Goal: Task Accomplishment & Management: Use online tool/utility

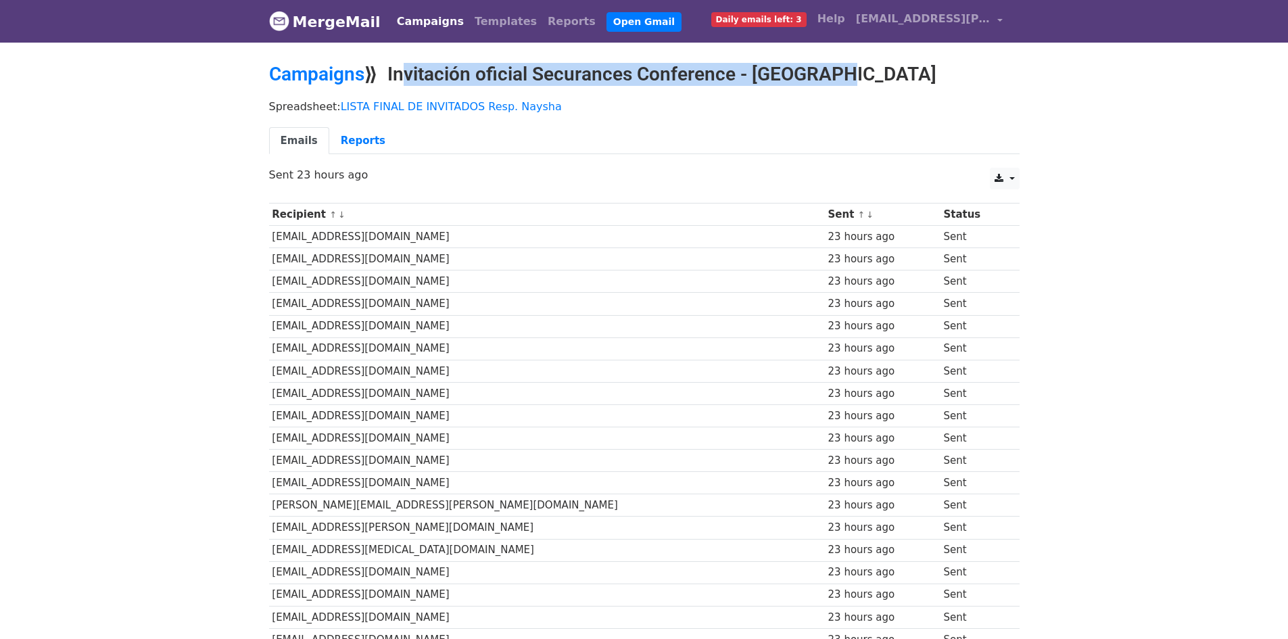
copy h2 "Invitación oficial Securances Conference - Arequip"
copy h2 "Invitación oficial Securances Conference - [GEOGRAPHIC_DATA]"
drag, startPoint x: 396, startPoint y: 73, endPoint x: 840, endPoint y: 68, distance: 444.3
click at [840, 68] on h2 "Campaigns ⟫ Invitación oficial Securances Conference - [GEOGRAPHIC_DATA]" at bounding box center [644, 74] width 751 height 23
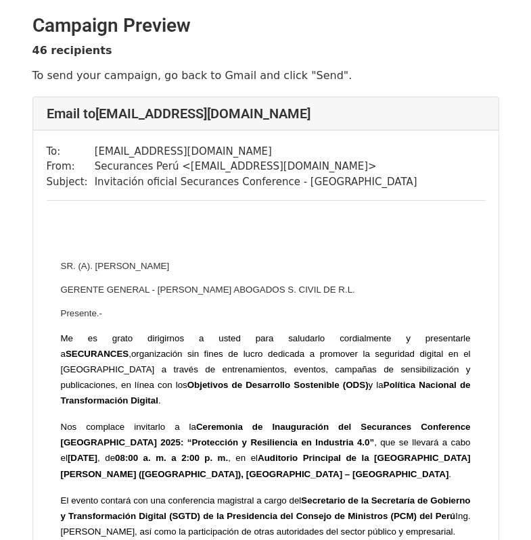
drag, startPoint x: 147, startPoint y: 150, endPoint x: 275, endPoint y: 150, distance: 127.8
click at [275, 150] on tr "To: administracion@zlabogados.com" at bounding box center [232, 152] width 371 height 16
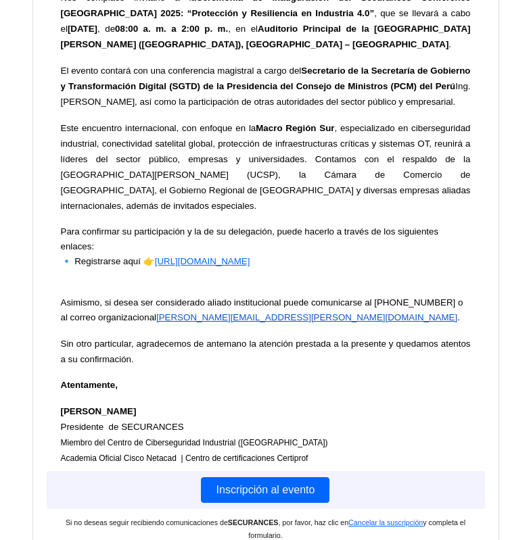
scroll to position [44269, 0]
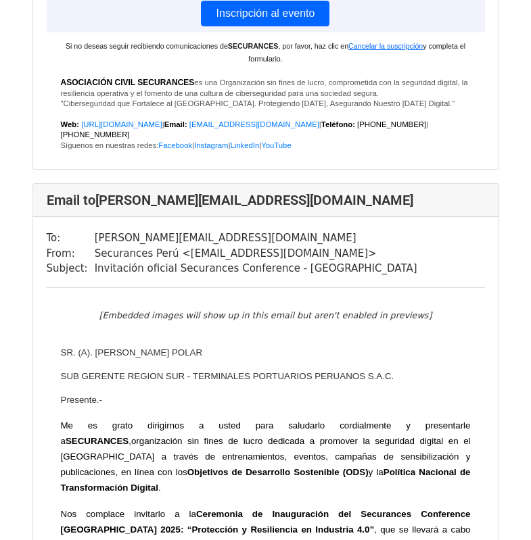
scroll to position [43525, 0]
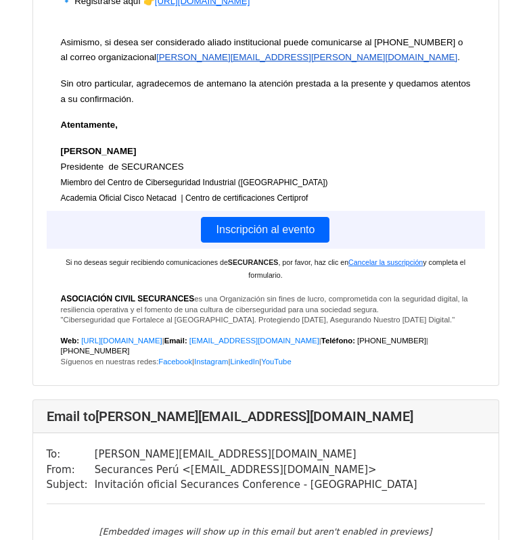
copy tbody "redaccion@diarioviral.pe From: Securances Perú < invitaciones@secu"
copy tr "[EMAIL_ADDRESS][DOMAIN_NAME]"
drag, startPoint x: 87, startPoint y: 268, endPoint x: 234, endPoint y: 265, distance: 147.5
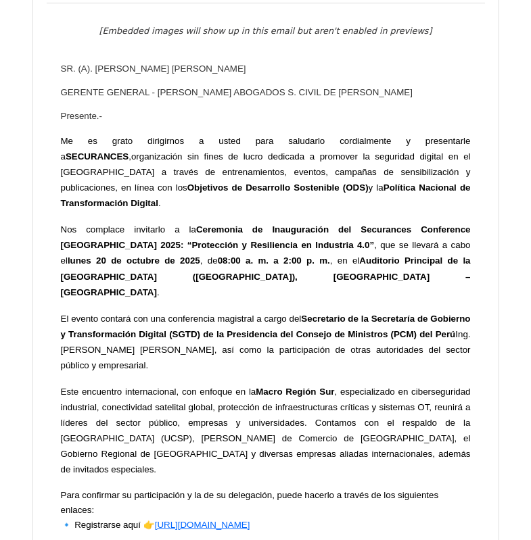
scroll to position [406, 0]
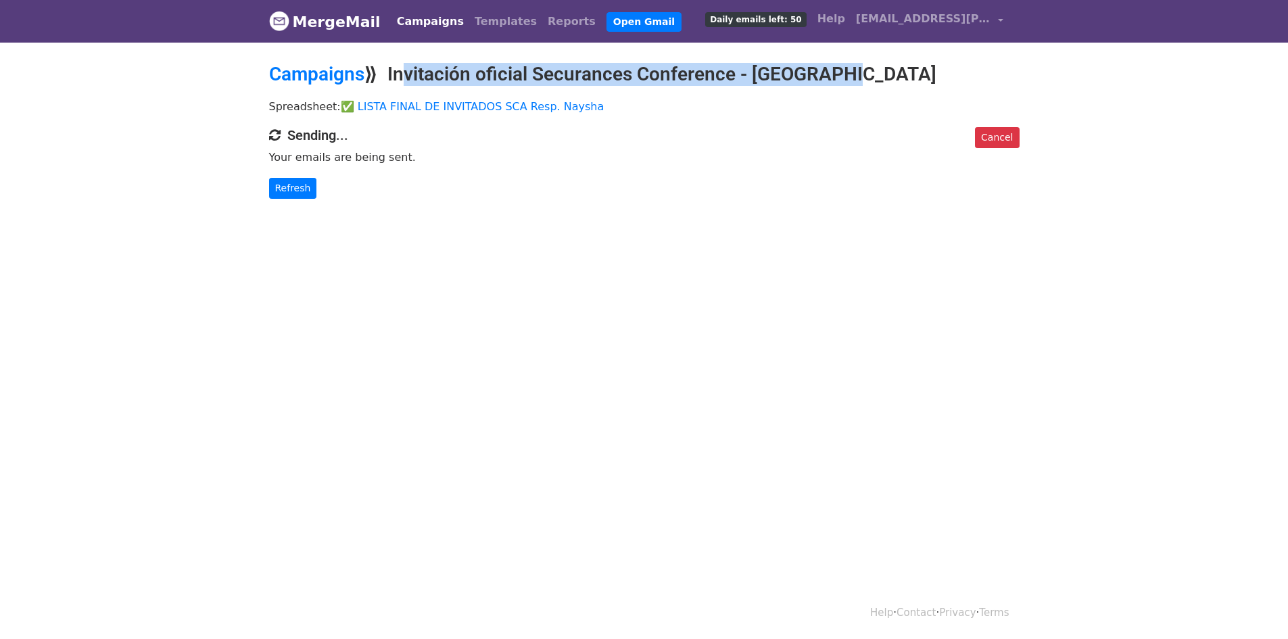
copy h2 "Invitación oficial Securances Conference - [GEOGRAPHIC_DATA]"
drag, startPoint x: 396, startPoint y: 72, endPoint x: 499, endPoint y: 1, distance: 125.1
click at [908, 85] on div "Campaigns ⟫ Invitación oficial Securances Conference - [GEOGRAPHIC_DATA]" at bounding box center [644, 78] width 771 height 30
copy h2 "Invitación oficial Securances Conference - [GEOGRAPHIC_DATA]"
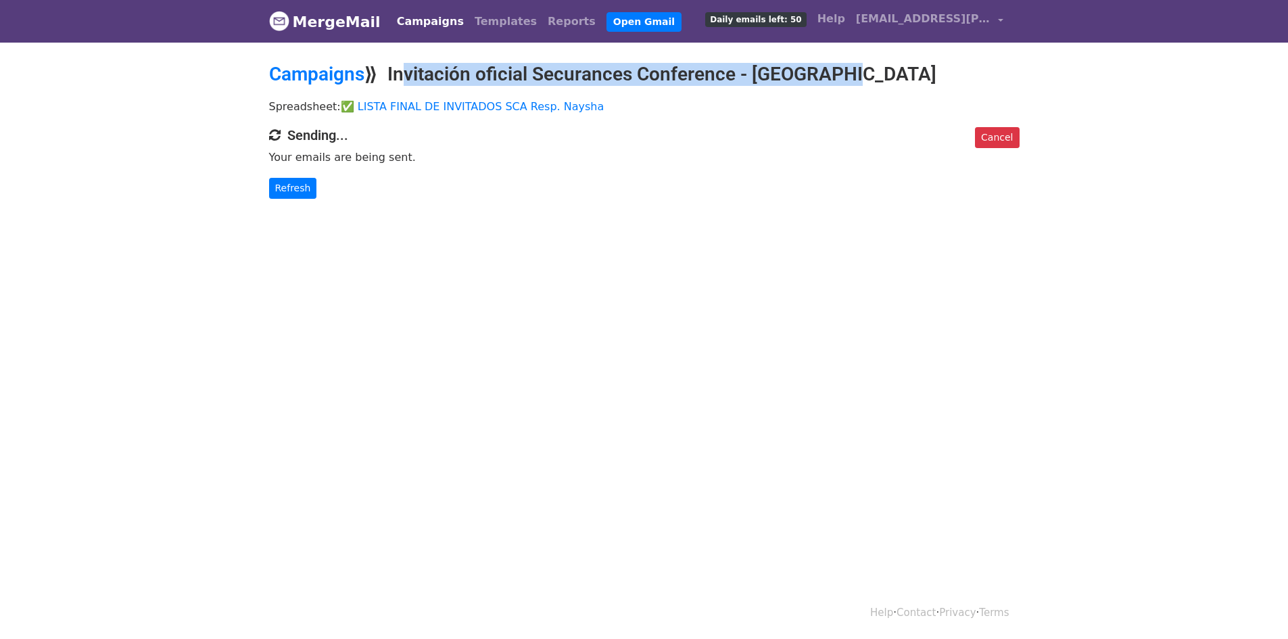
copy h2 "Invitación oficial Securances Conference - [GEOGRAPHIC_DATA]"
